Goal: Transaction & Acquisition: Subscribe to service/newsletter

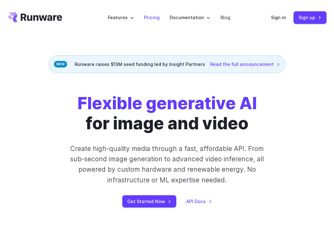
click at [153, 17] on link "Pricing" at bounding box center [152, 17] width 16 height 7
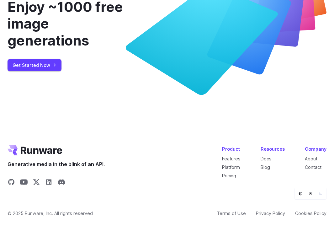
scroll to position [2492, 0]
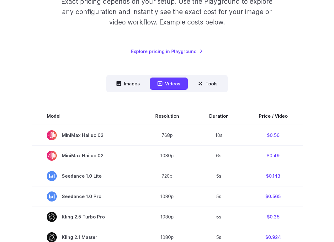
scroll to position [138, 0]
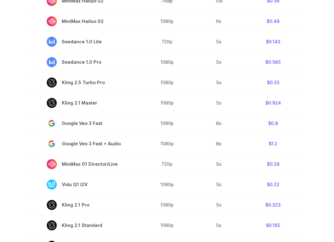
scroll to position [0, 0]
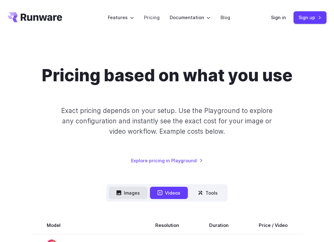
click at [138, 196] on button "Images" at bounding box center [128, 192] width 39 height 12
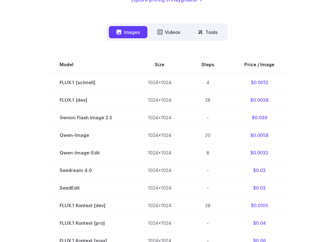
scroll to position [208, 0]
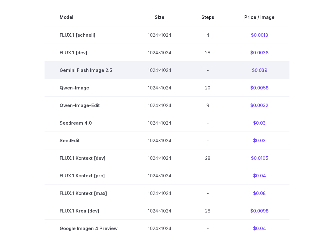
click at [216, 71] on td "-" at bounding box center [207, 70] width 43 height 18
drag, startPoint x: 275, startPoint y: 68, endPoint x: 49, endPoint y: 72, distance: 225.9
click at [49, 72] on tr "Gemini Flash Image 2.5 1024x1024 - $0.039" at bounding box center [166, 70] width 245 height 18
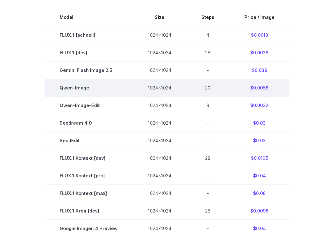
click at [177, 85] on td "1024x1024" at bounding box center [160, 88] width 54 height 18
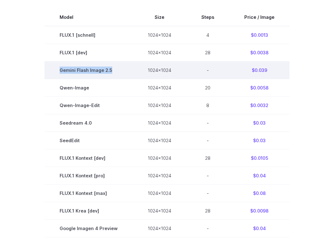
drag, startPoint x: 60, startPoint y: 70, endPoint x: 120, endPoint y: 70, distance: 60.5
click at [120, 70] on td "Gemini Flash Image 2.5" at bounding box center [88, 70] width 88 height 18
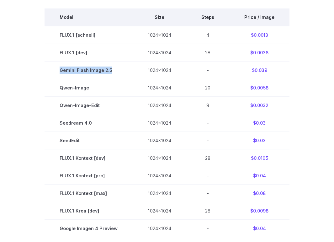
copy span "Gemini Flash Image 2.5"
